Goal: Task Accomplishment & Management: Use online tool/utility

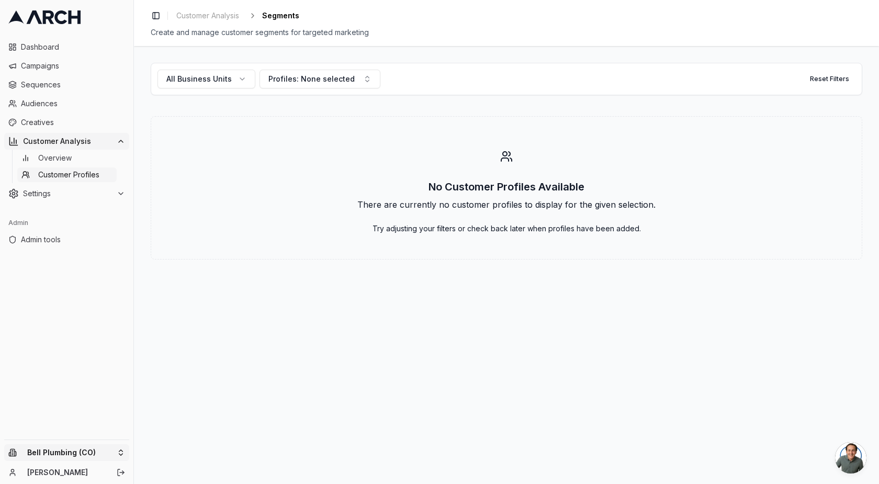
click at [62, 451] on html "Dashboard Campaigns Sequences Audiences Creatives Customer Analysis Overview Cu…" at bounding box center [439, 242] width 879 height 484
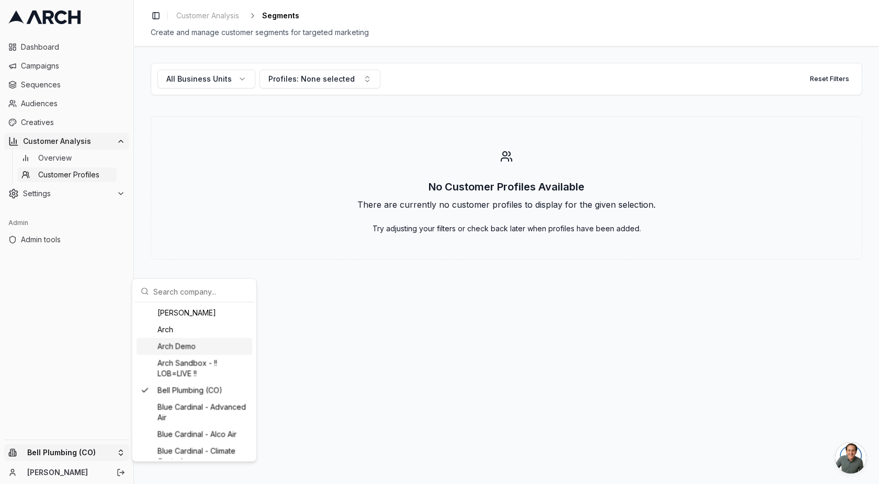
click at [189, 345] on div "Arch Demo" at bounding box center [194, 346] width 116 height 17
click at [179, 194] on html "Dashboard Campaigns Sequences Audiences Creatives Customer Analysis Overview Cu…" at bounding box center [439, 242] width 879 height 484
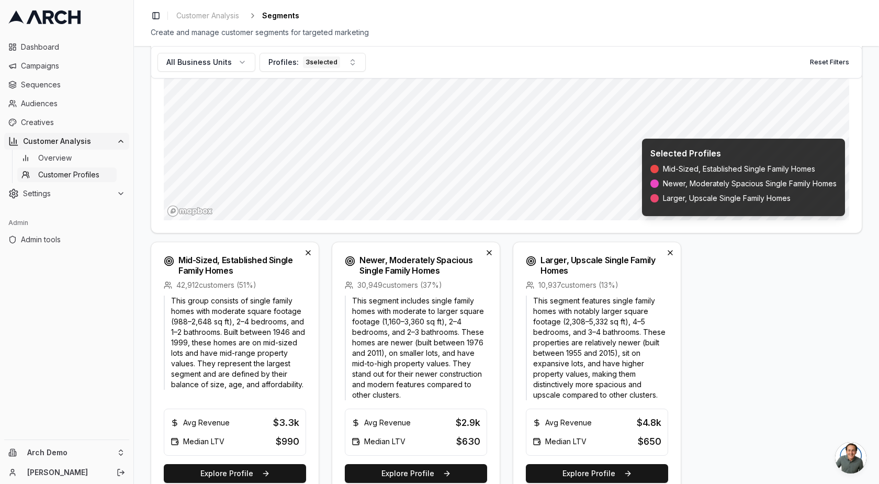
scroll to position [218, 0]
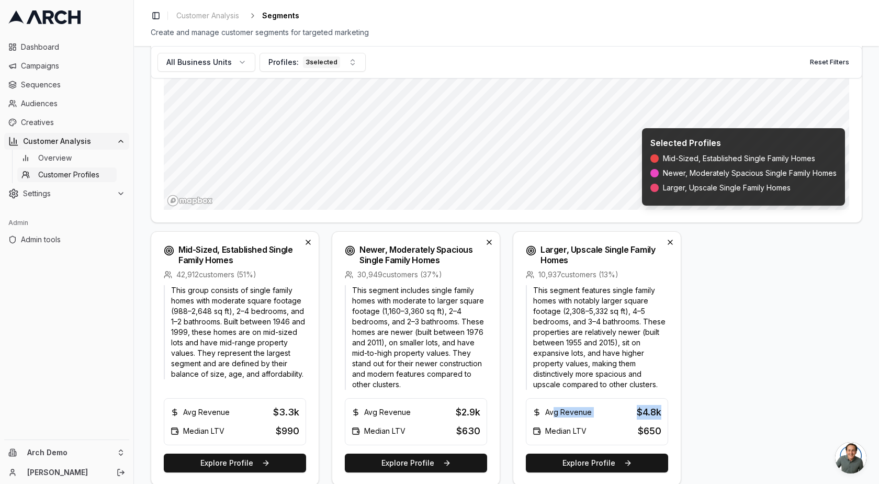
drag, startPoint x: 551, startPoint y: 407, endPoint x: 658, endPoint y: 408, distance: 106.7
click at [658, 408] on div "Avg Revenue $4.8k" at bounding box center [596, 412] width 129 height 15
click at [679, 407] on div "Mid-Sized, Established Single Family Homes 42,912 customers ( 51 %) This group …" at bounding box center [506, 358] width 711 height 254
click at [624, 460] on button "Explore Profile" at bounding box center [597, 462] width 142 height 19
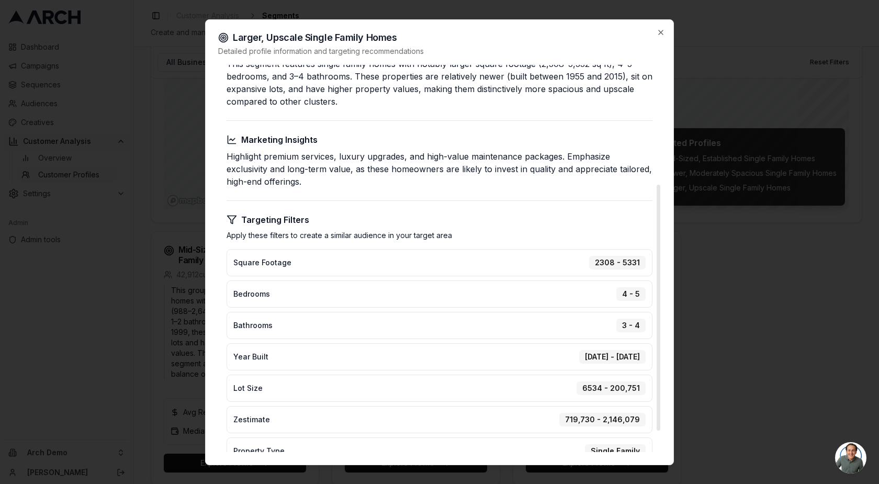
scroll to position [0, 0]
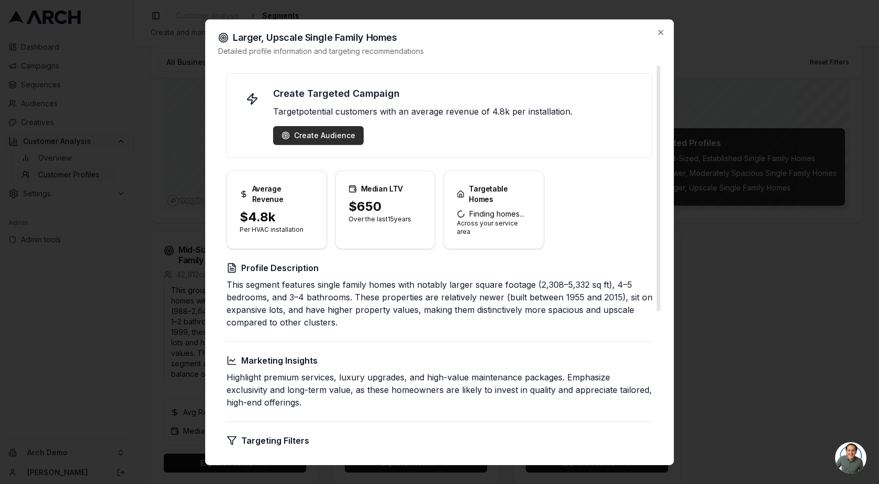
click at [314, 131] on div "Create Audience" at bounding box center [318, 135] width 74 height 10
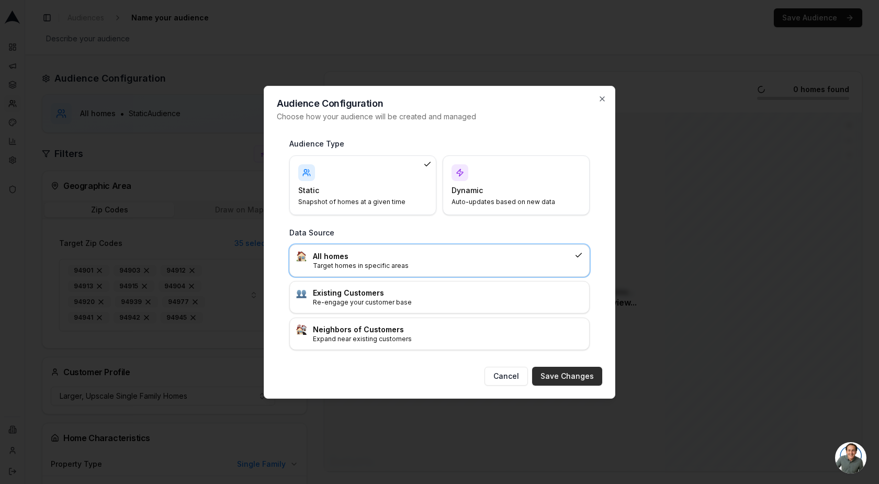
click at [557, 367] on button "Save Changes" at bounding box center [567, 376] width 70 height 19
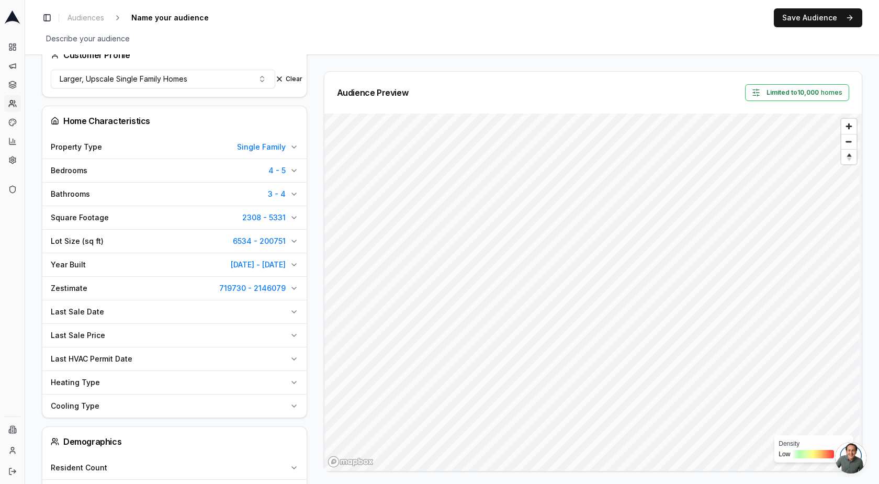
scroll to position [330, 0]
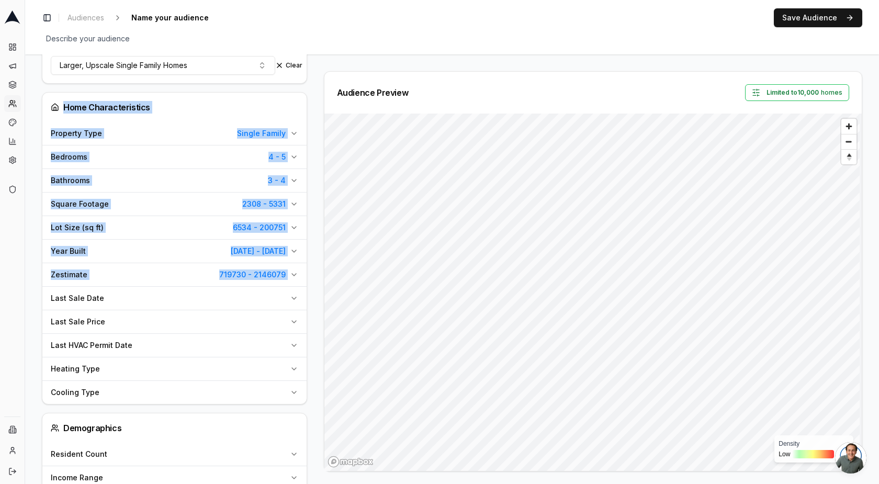
drag, startPoint x: 59, startPoint y: 100, endPoint x: 107, endPoint y: 286, distance: 191.6
click at [107, 286] on div "Home Characteristics Property Type Single Family Bedrooms 4 - 5 Bathrooms 3 - 4…" at bounding box center [174, 248] width 265 height 312
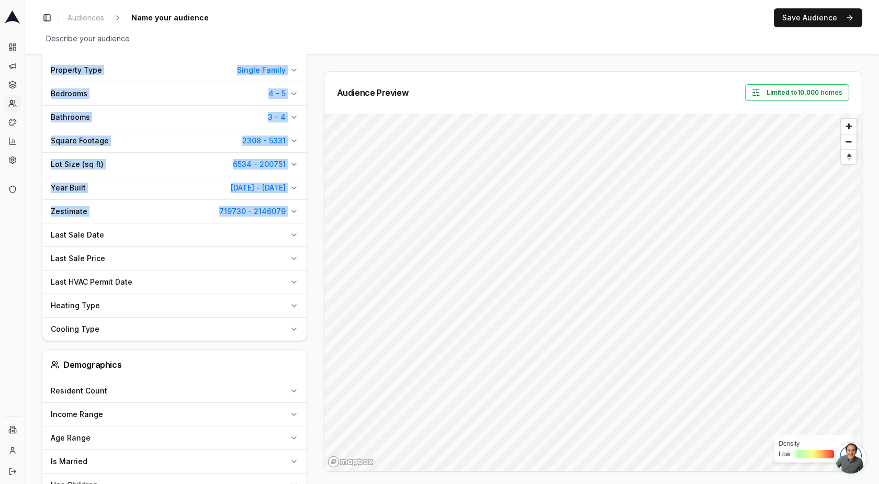
scroll to position [406, 0]
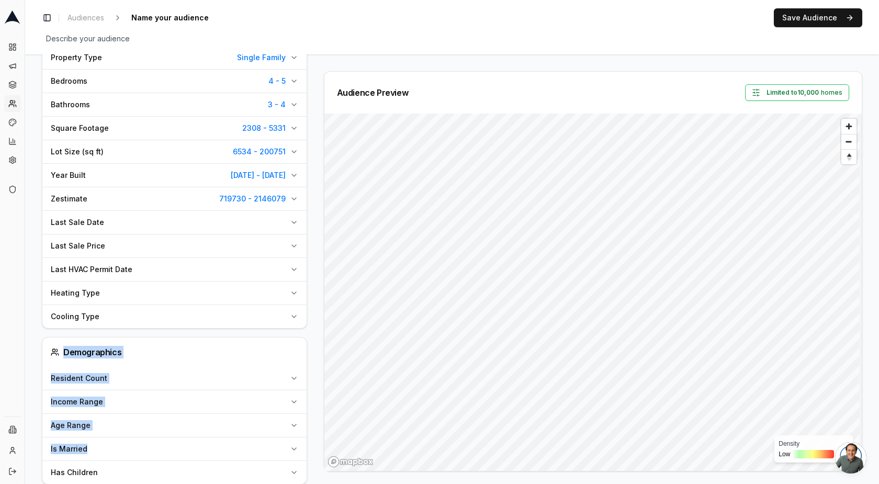
drag, startPoint x: 65, startPoint y: 346, endPoint x: 125, endPoint y: 439, distance: 110.8
click at [125, 439] on div "Demographics Resident Count Income Range Age Range Is Married Has Children" at bounding box center [174, 410] width 265 height 147
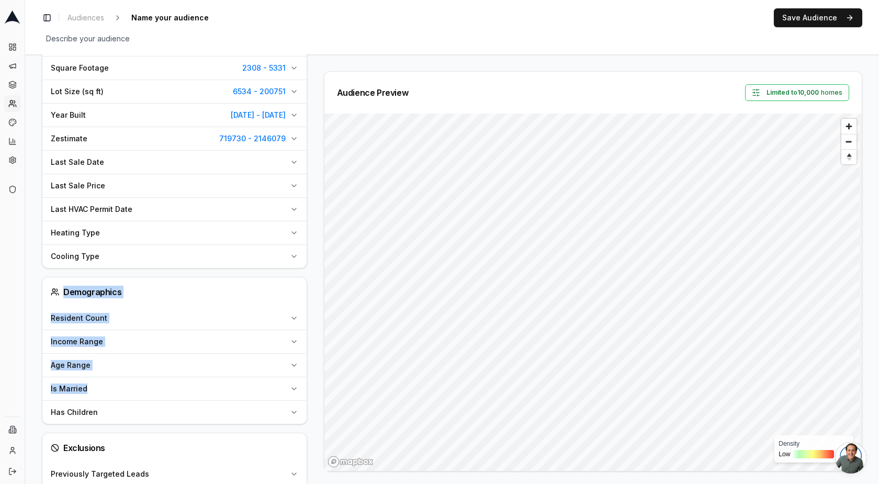
scroll to position [447, 0]
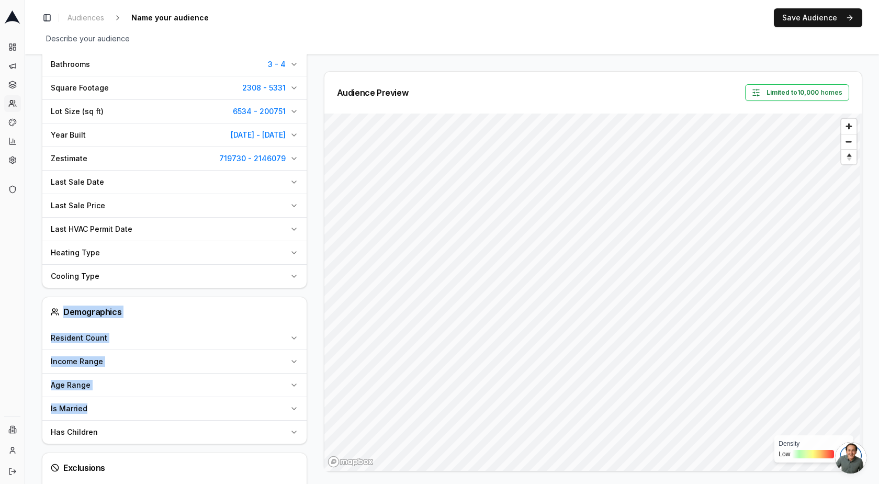
click at [84, 247] on span "Heating Type" at bounding box center [75, 252] width 49 height 10
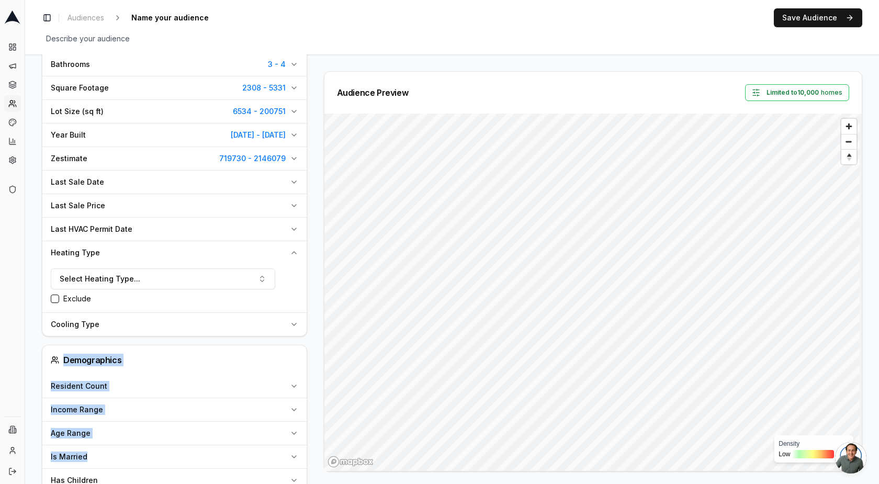
click at [84, 247] on span "Heating Type" at bounding box center [75, 252] width 49 height 10
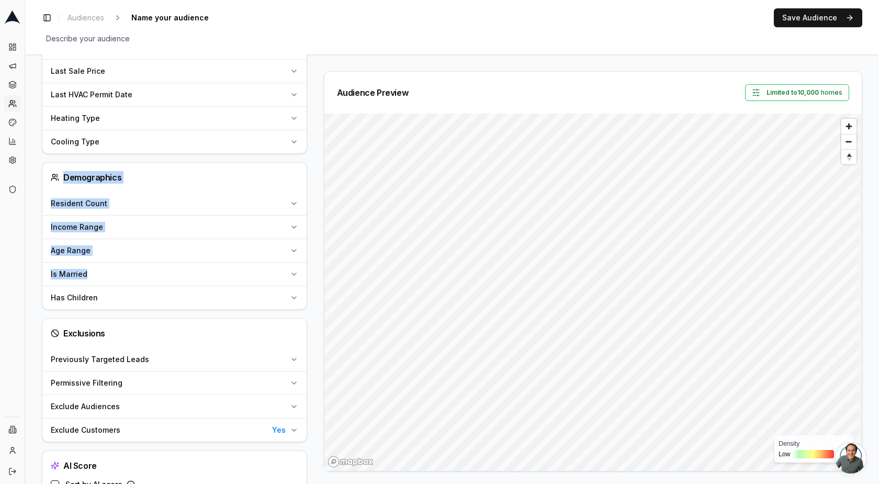
scroll to position [602, 0]
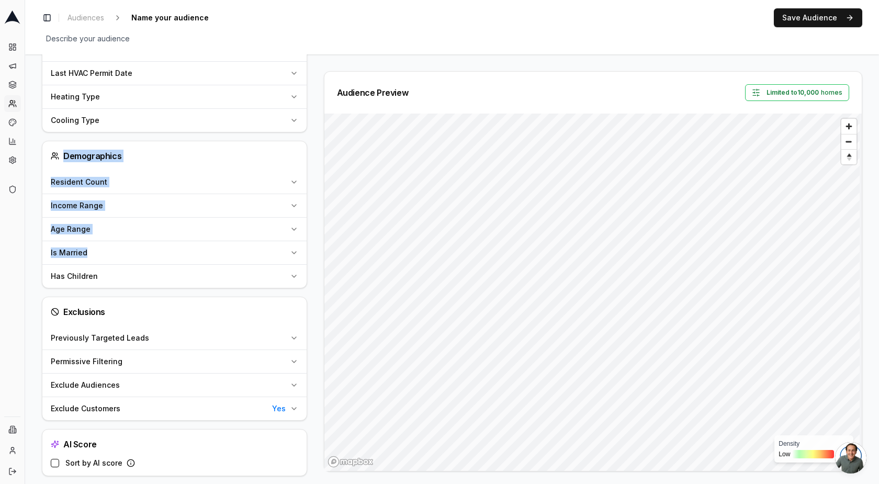
click at [53, 459] on button "Sort by AI score" at bounding box center [55, 463] width 8 height 8
